Goal: Navigation & Orientation: Find specific page/section

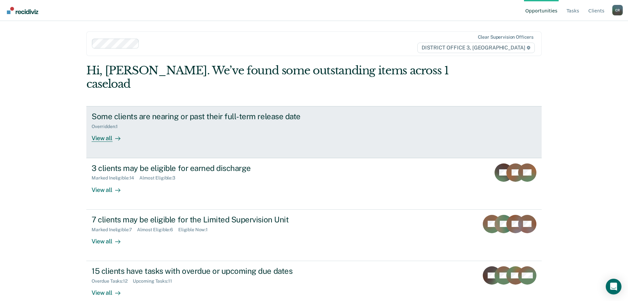
click at [221, 121] on div "Overridden : 1" at bounding box center [207, 125] width 230 height 8
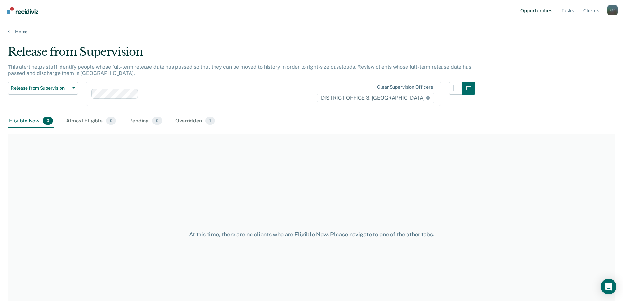
click at [540, 12] on link "Opportunities" at bounding box center [536, 10] width 35 height 21
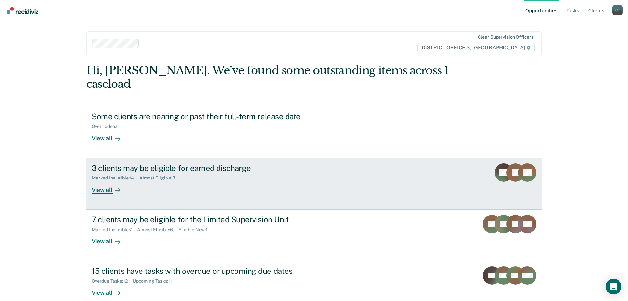
click at [219, 172] on div "Marked Ineligible : 14 Almost Eligible : 3" at bounding box center [207, 176] width 230 height 8
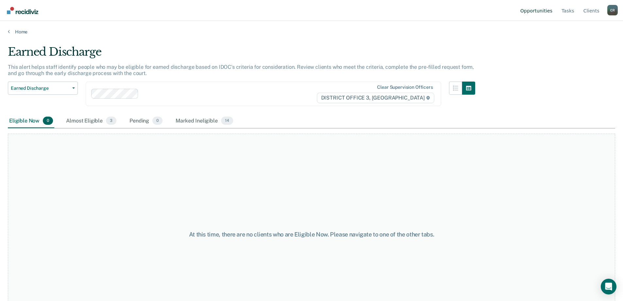
click at [543, 11] on link "Opportunities" at bounding box center [536, 10] width 35 height 21
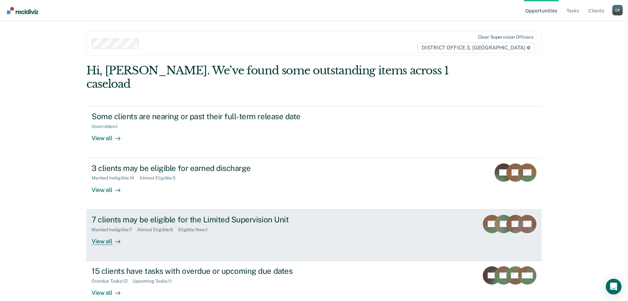
click at [292, 224] on div "Marked Ineligible : 7 Almost Eligible : 6 Eligible Now : 1" at bounding box center [207, 228] width 230 height 8
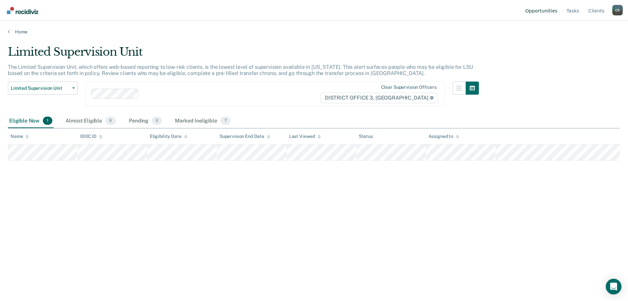
click at [545, 10] on link "Opportunities" at bounding box center [541, 10] width 35 height 21
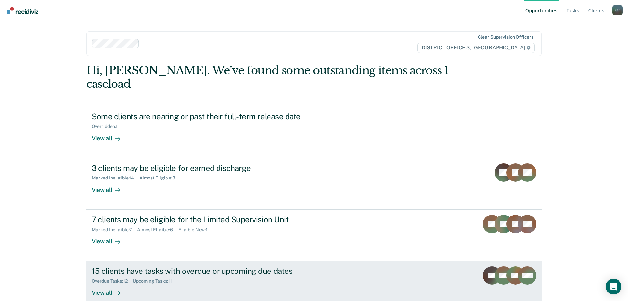
click at [303, 261] on link "15 clients have tasks with overdue or upcoming due dates Overdue Tasks : 12 Upc…" at bounding box center [314, 286] width 456 height 51
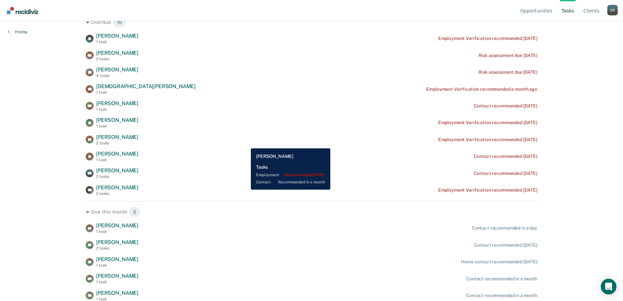
scroll to position [106, 0]
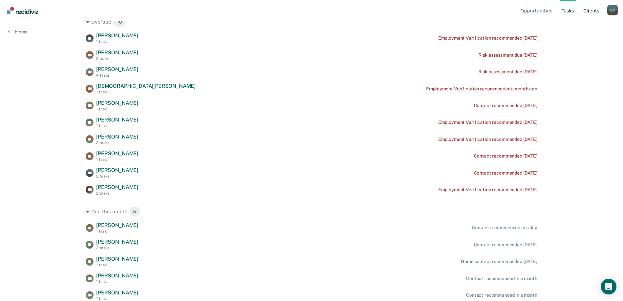
click at [594, 14] on link "Client s" at bounding box center [592, 10] width 19 height 21
